Goal: Task Accomplishment & Management: Manage account settings

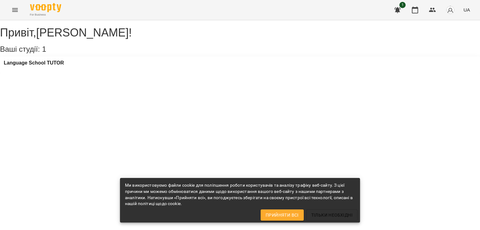
click at [13, 11] on icon "Menu" at bounding box center [14, 9] width 7 height 7
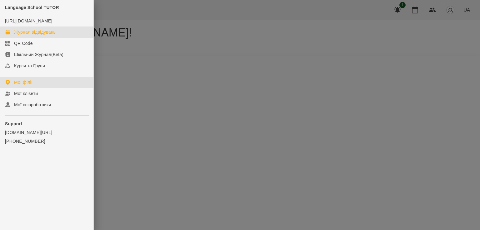
click at [22, 32] on div "Журнал відвідувань" at bounding box center [35, 32] width 42 height 6
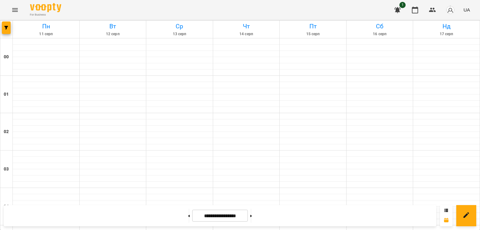
scroll to position [593, 0]
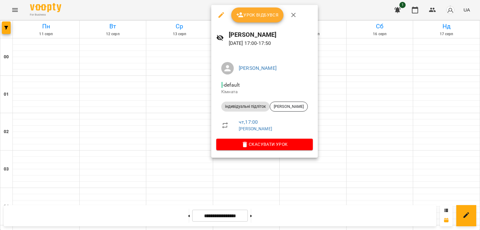
click at [264, 10] on button "Урок відбувся" at bounding box center [257, 14] width 52 height 15
